Goal: Task Accomplishment & Management: Use online tool/utility

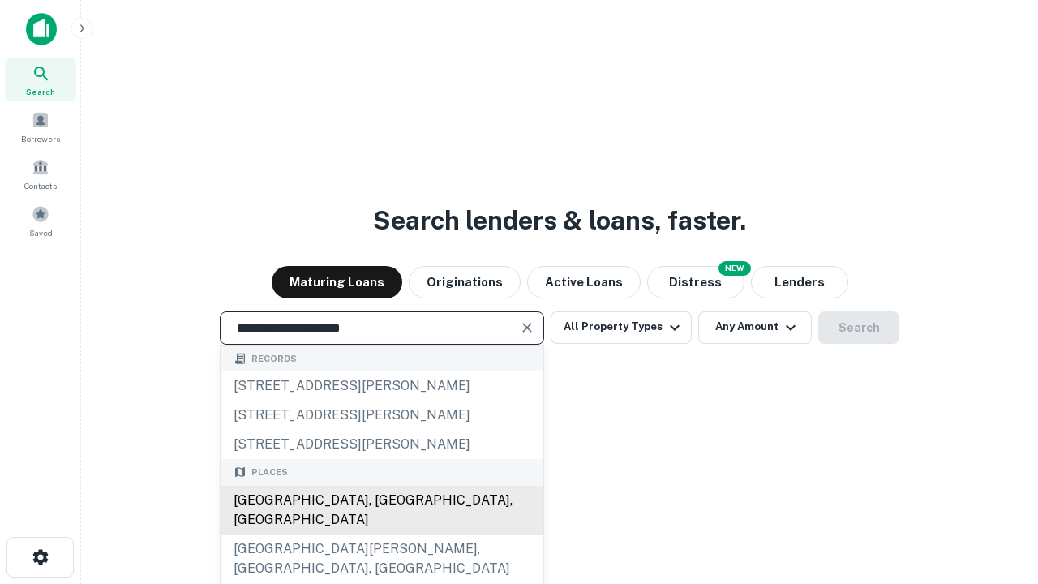
click at [381, 535] on div "[GEOGRAPHIC_DATA], [GEOGRAPHIC_DATA], [GEOGRAPHIC_DATA]" at bounding box center [382, 510] width 323 height 49
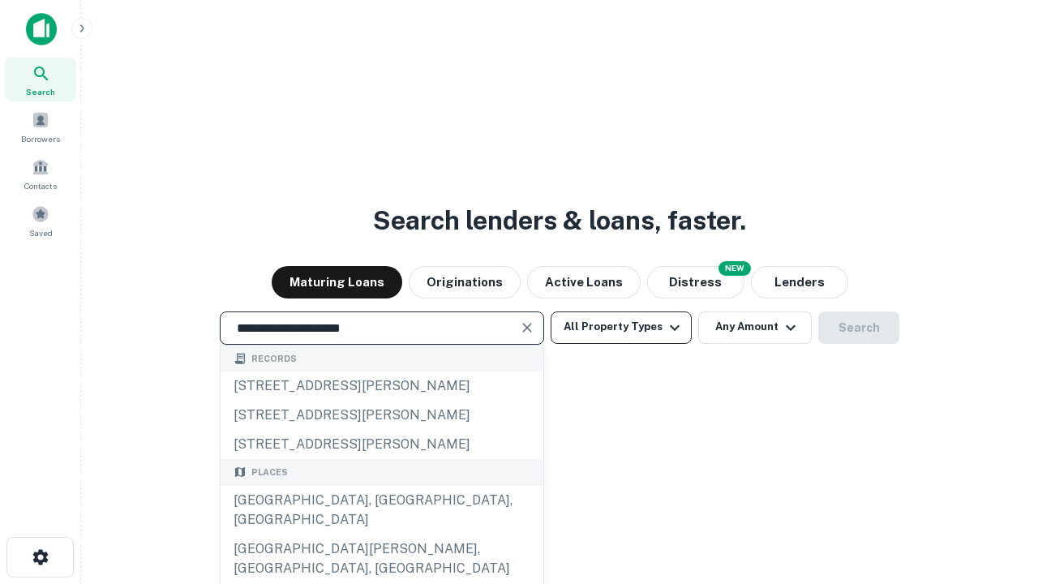
type input "**********"
click at [621, 327] on button "All Property Types" at bounding box center [621, 327] width 141 height 32
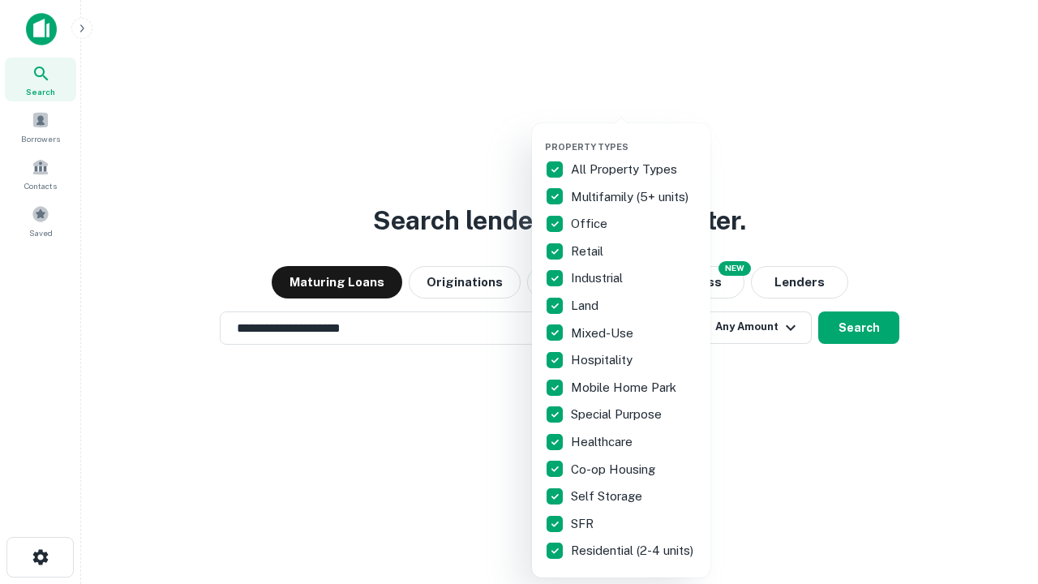
click at [634, 136] on button "button" at bounding box center [634, 136] width 178 height 1
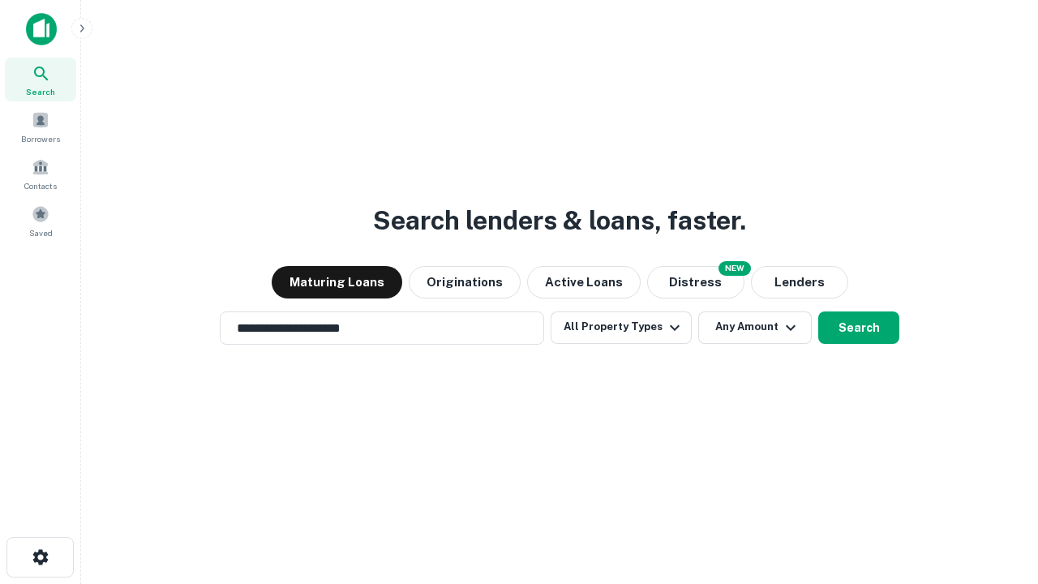
scroll to position [25, 0]
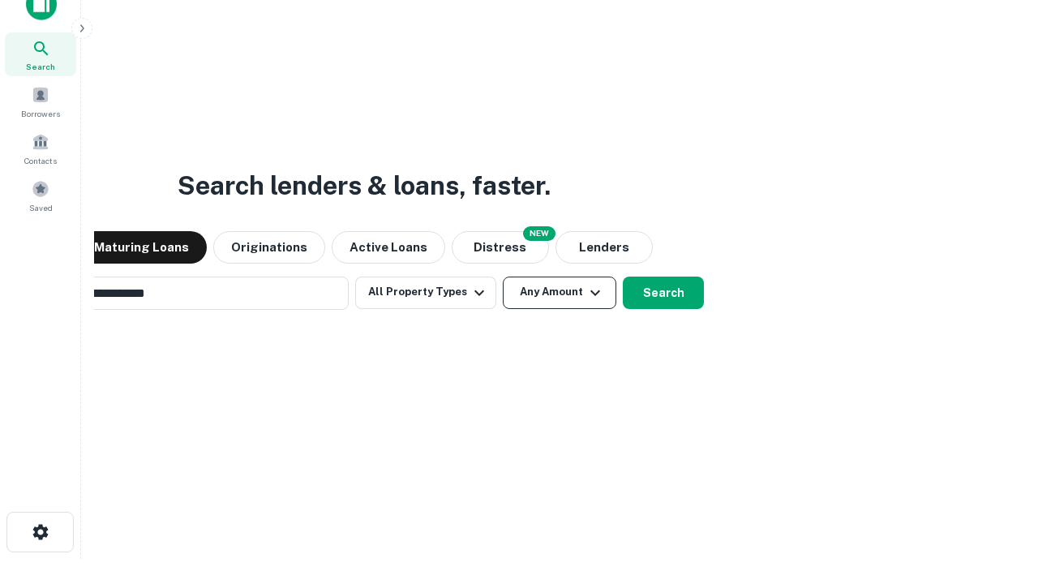
click at [503, 277] on button "Any Amount" at bounding box center [560, 293] width 114 height 32
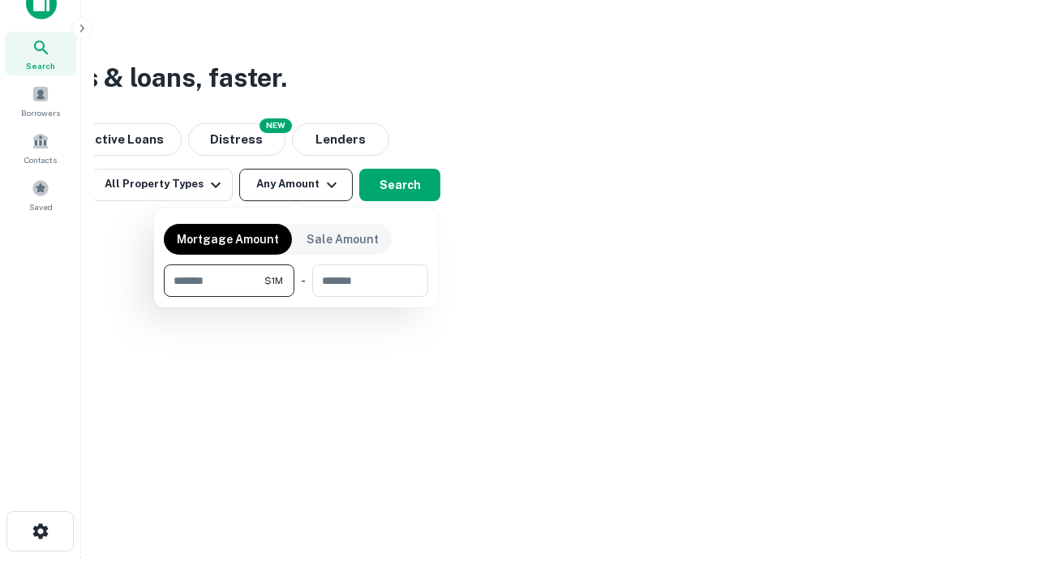
type input "*******"
click at [296, 297] on button "button" at bounding box center [296, 297] width 264 height 1
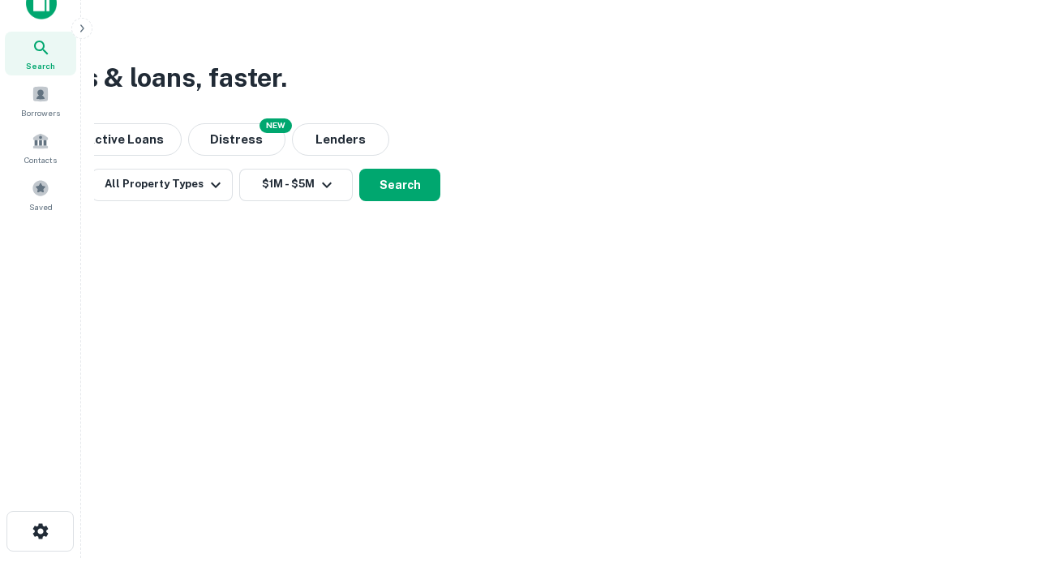
scroll to position [10, 299]
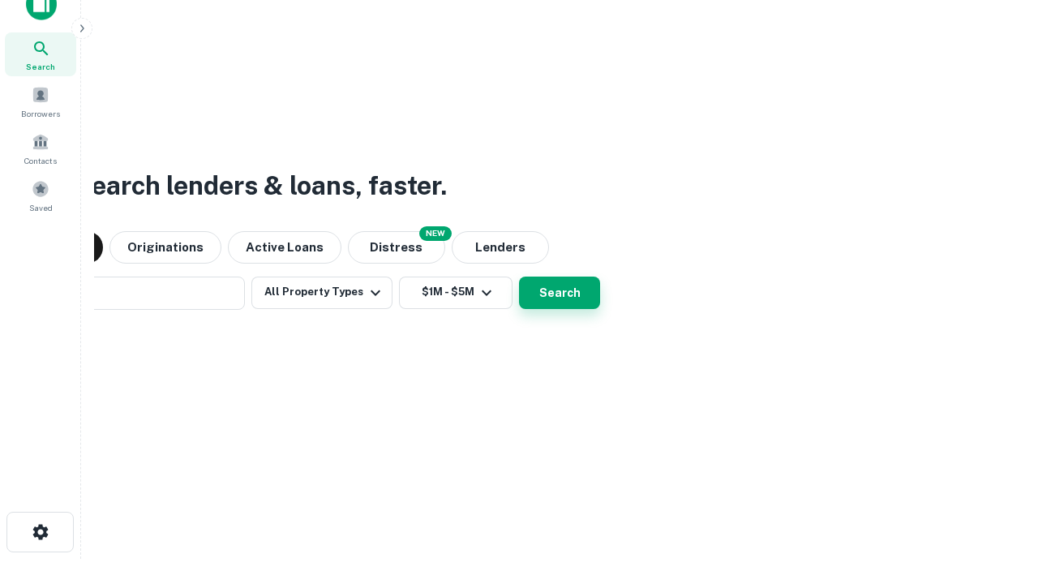
click at [519, 277] on button "Search" at bounding box center [559, 293] width 81 height 32
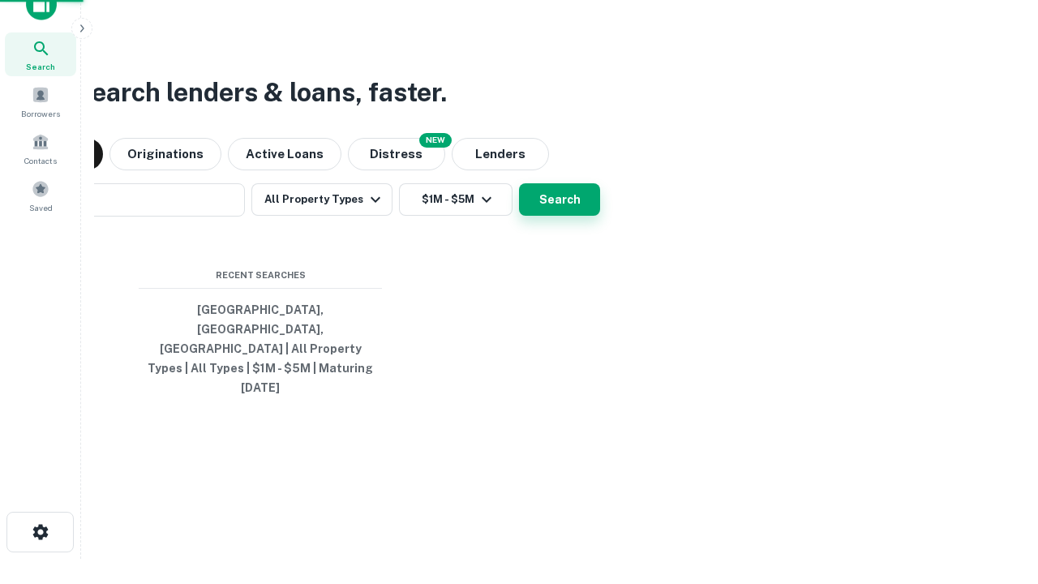
scroll to position [43, 459]
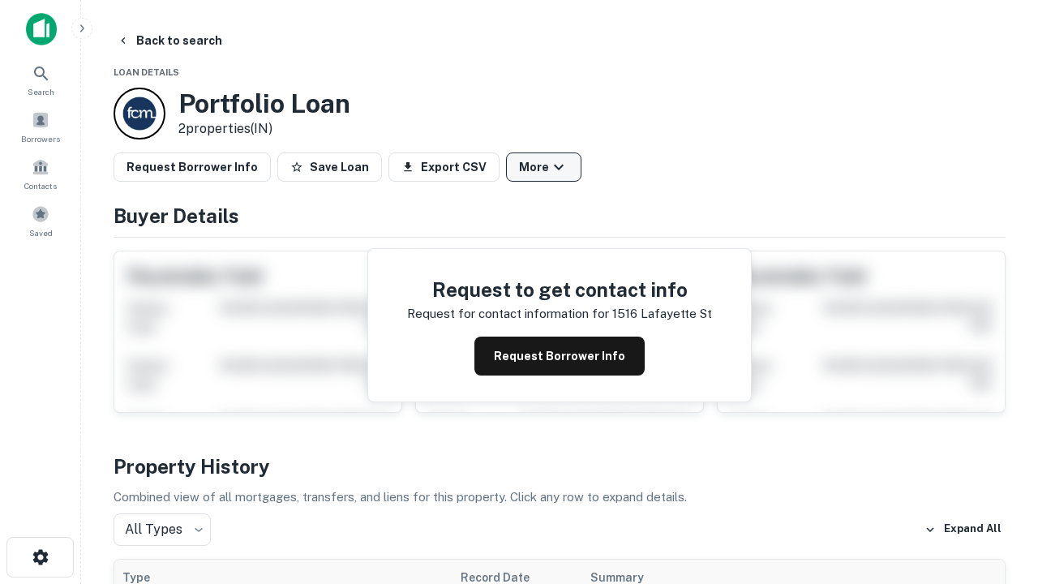
click at [543, 167] on button "More" at bounding box center [543, 166] width 75 height 29
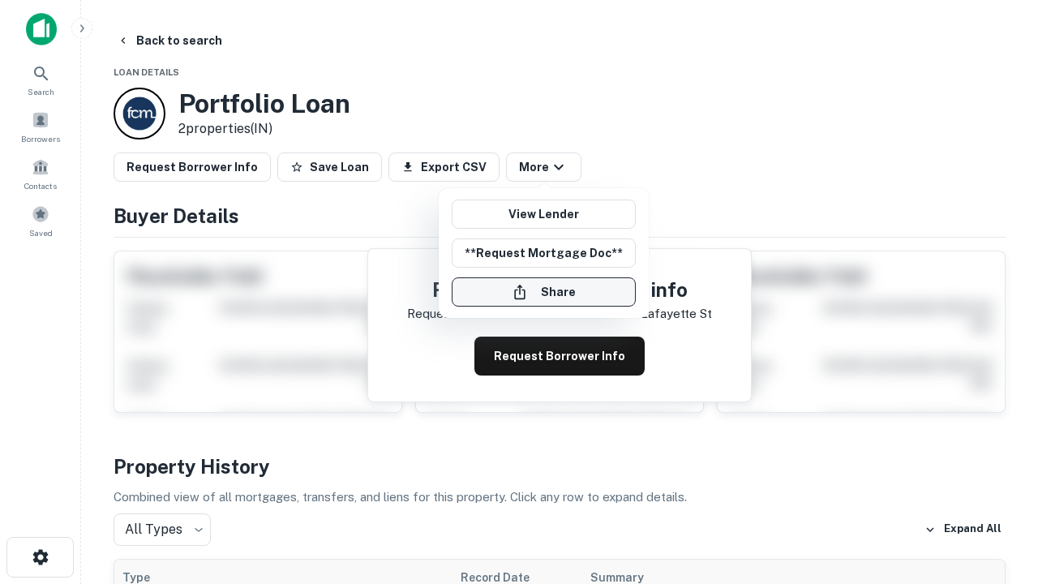
click at [543, 292] on button "Share" at bounding box center [544, 291] width 184 height 29
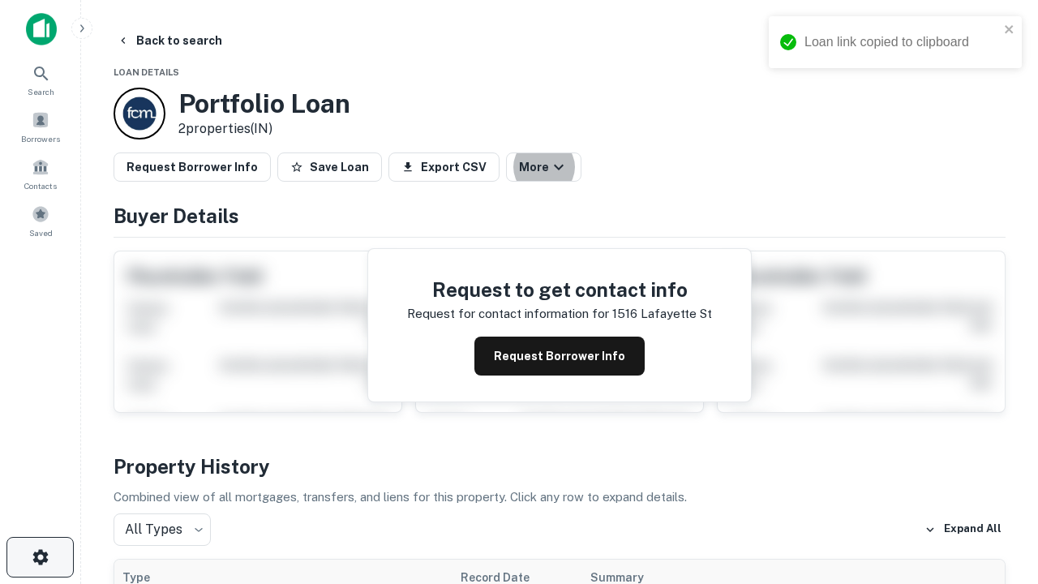
click at [40, 557] on icon "button" at bounding box center [40, 556] width 19 height 19
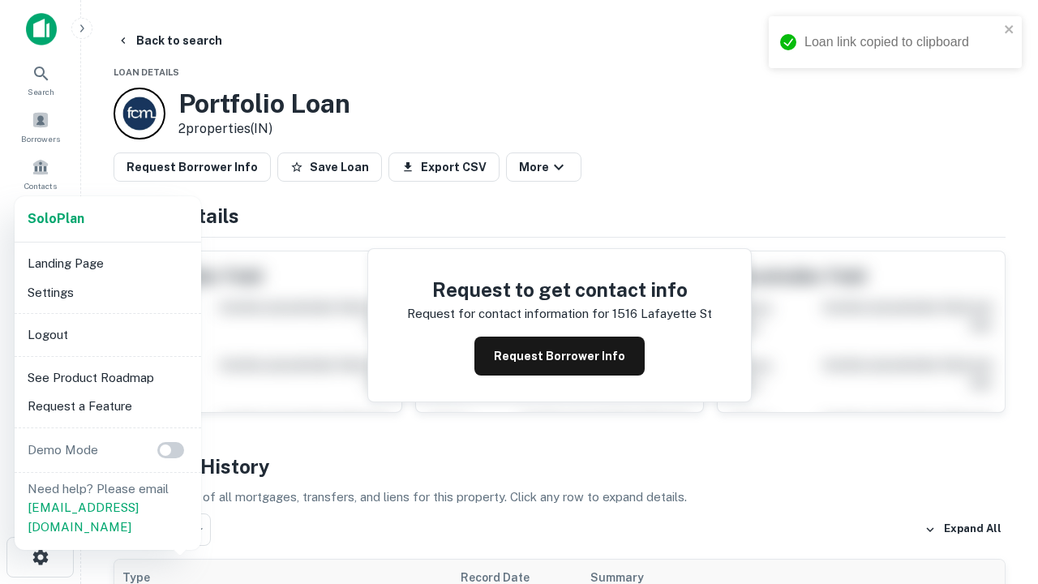
click at [107, 334] on li "Logout" at bounding box center [108, 334] width 174 height 29
